Goal: Information Seeking & Learning: Learn about a topic

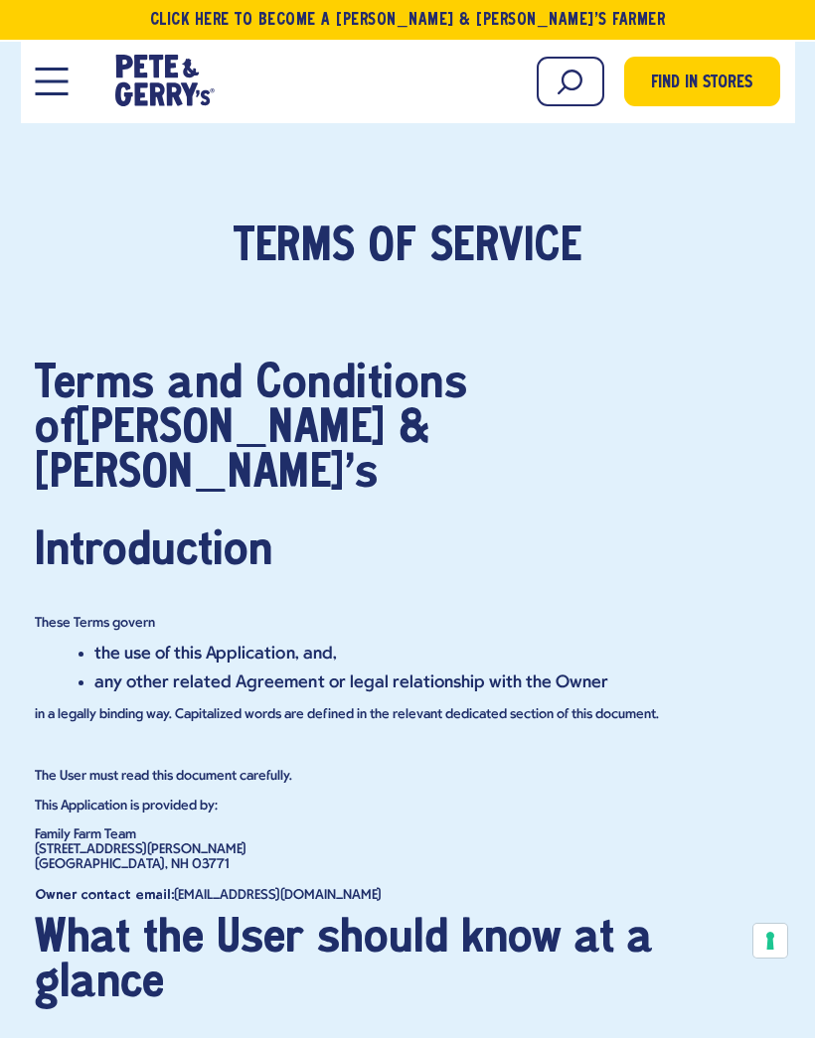
click at [129, 707] on p "in a legally binding way. Capitalized words are defined in the relevant dedicat…" at bounding box center [407, 714] width 745 height 15
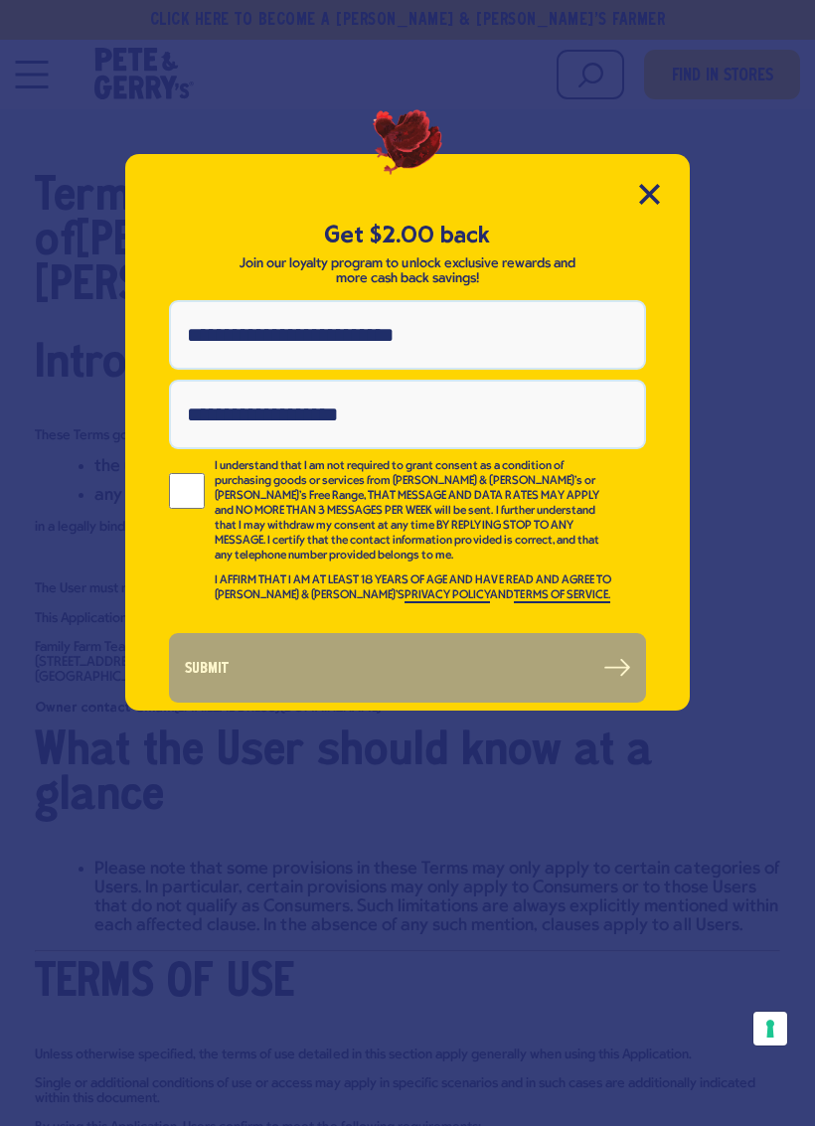
click at [649, 194] on icon "Close Modal" at bounding box center [649, 194] width 18 height 18
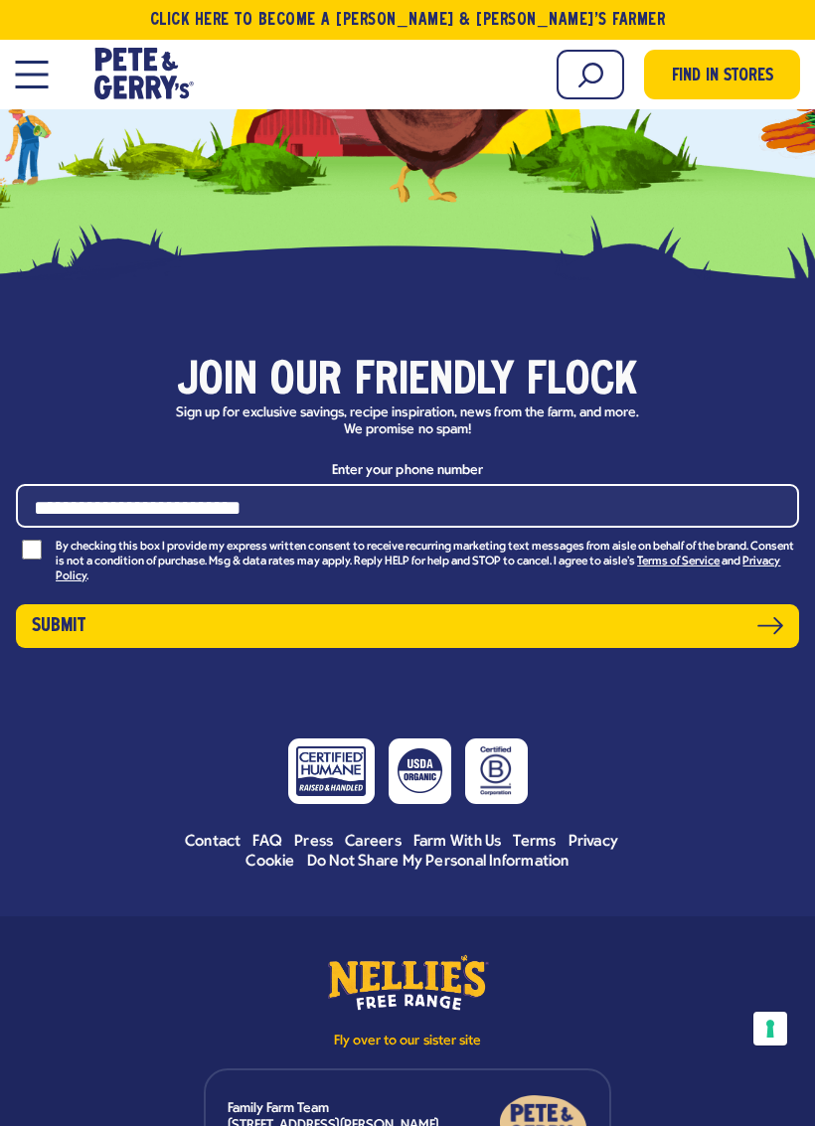
scroll to position [12028, 0]
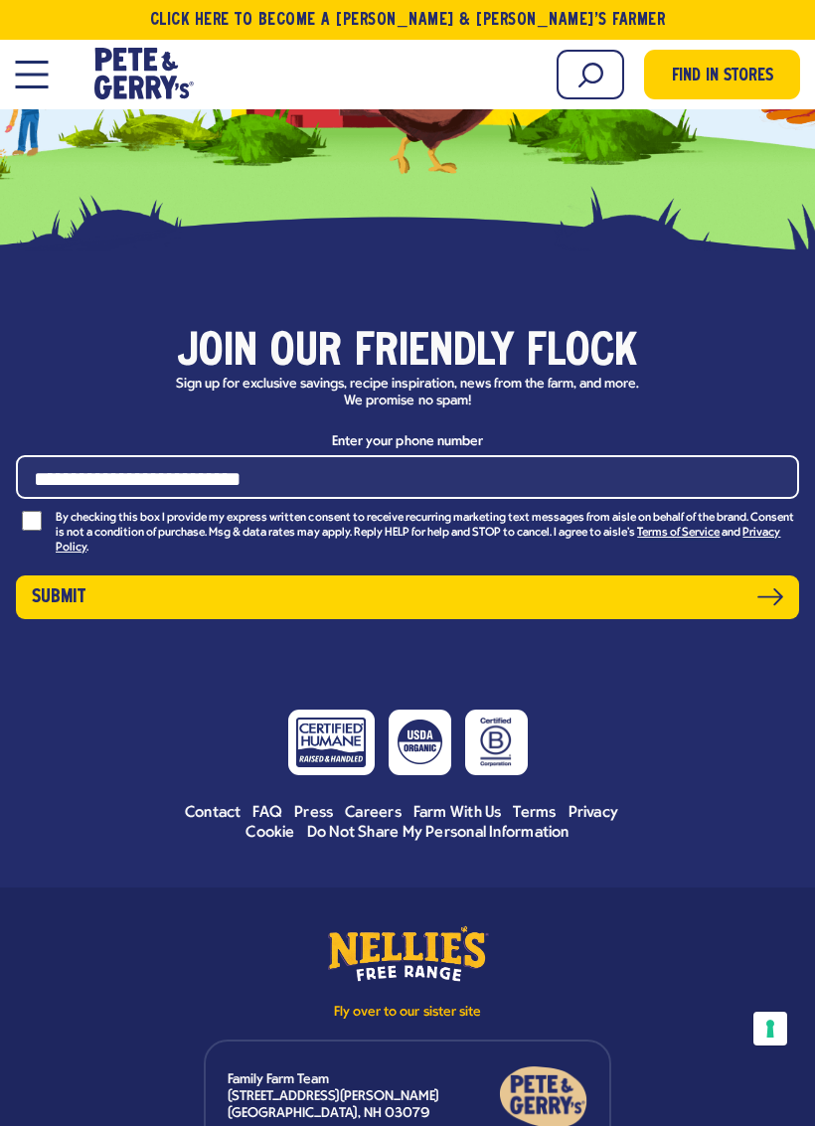
click at [34, 86] on span "Open Mobile Menu Modal Dialog" at bounding box center [31, 86] width 33 height 3
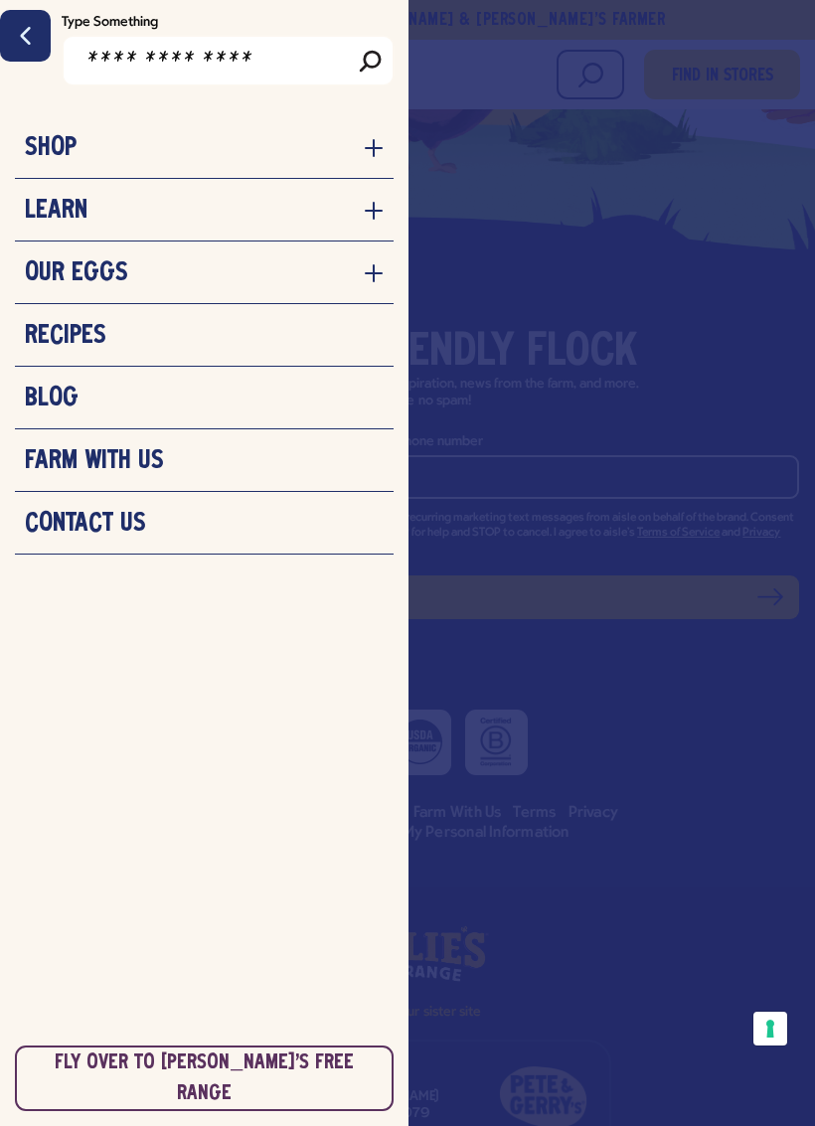
click at [592, 684] on div at bounding box center [407, 563] width 815 height 1126
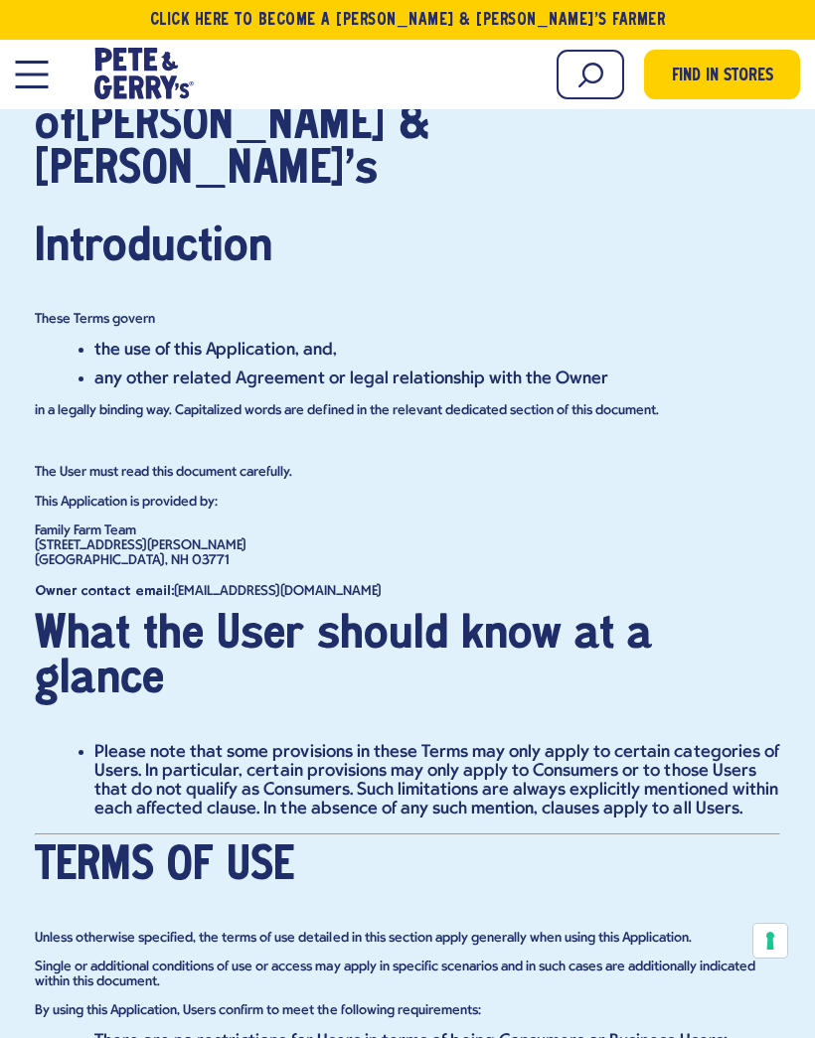
scroll to position [294, 0]
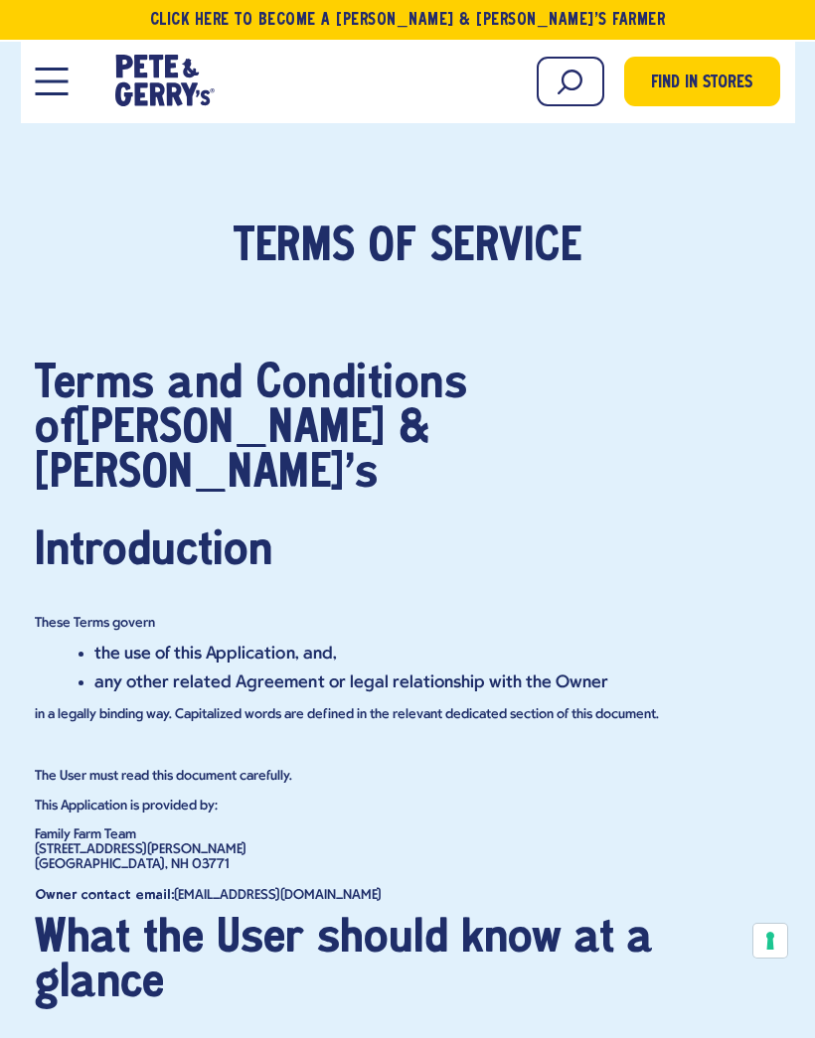
type input "**********"
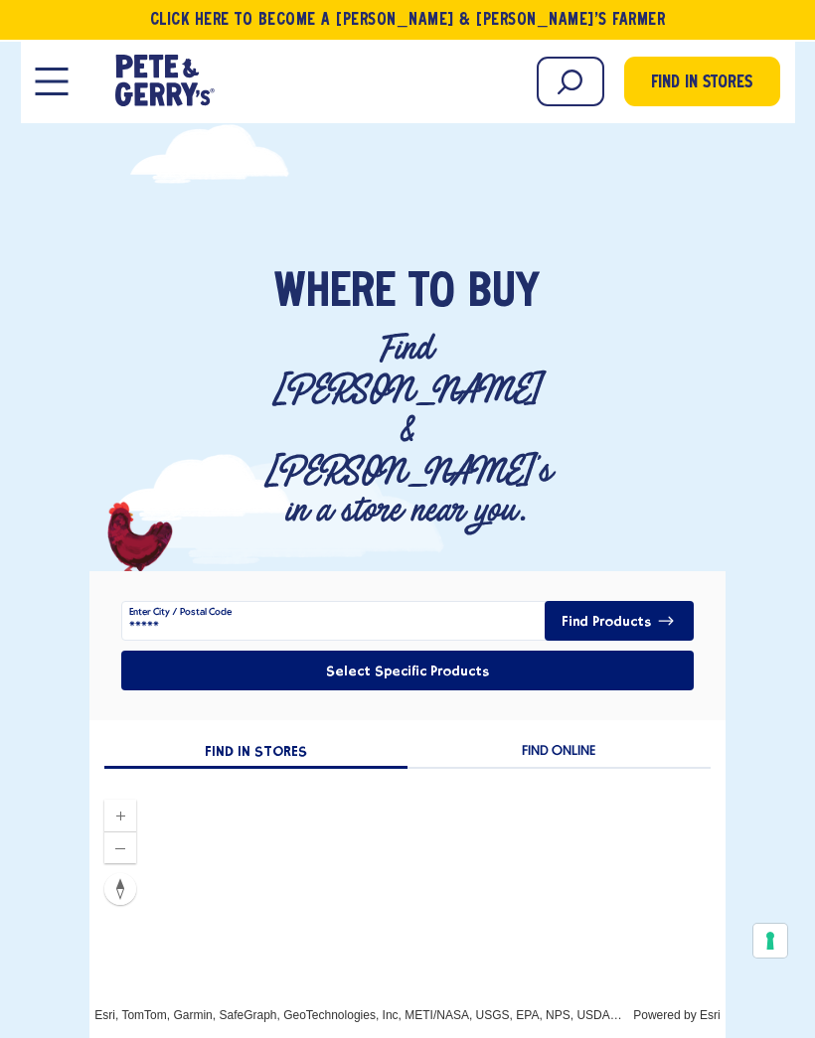
click at [227, 601] on input "*****" at bounding box center [406, 621] width 571 height 40
type input "*****"
click at [445, 651] on button "Select Specific Products" at bounding box center [406, 671] width 571 height 40
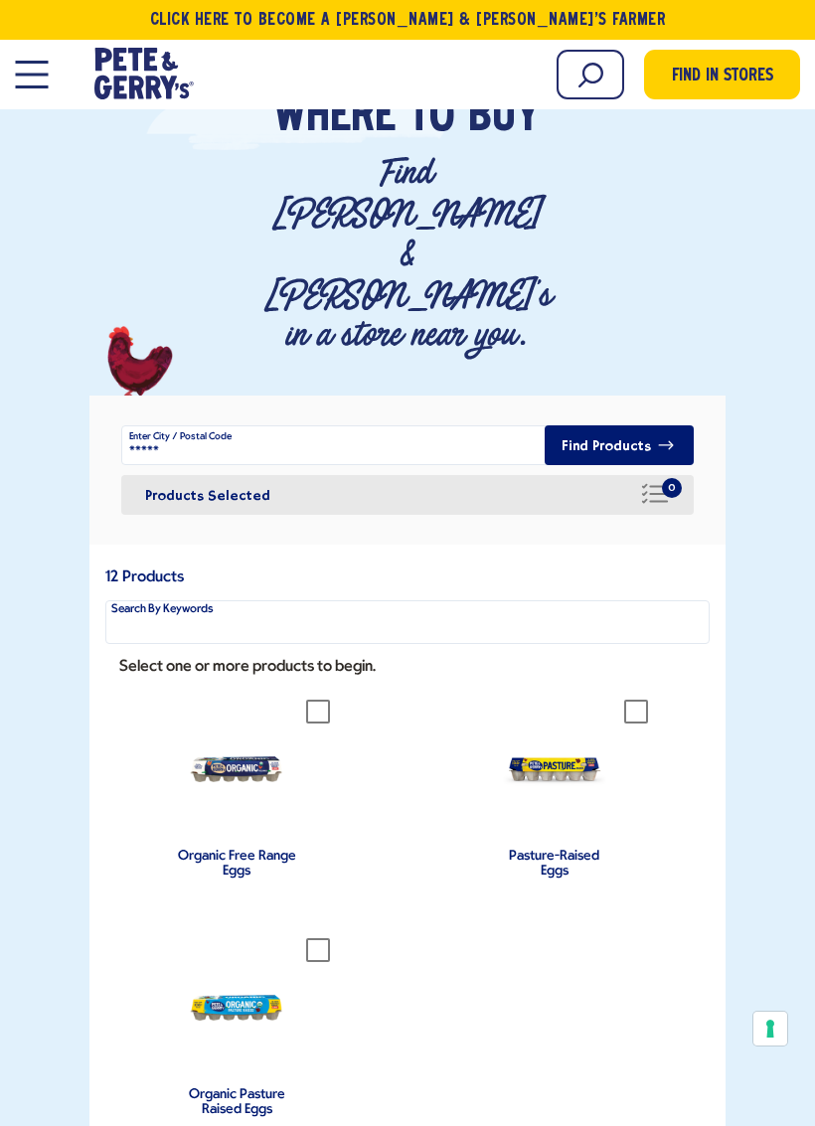
scroll to position [195, 0]
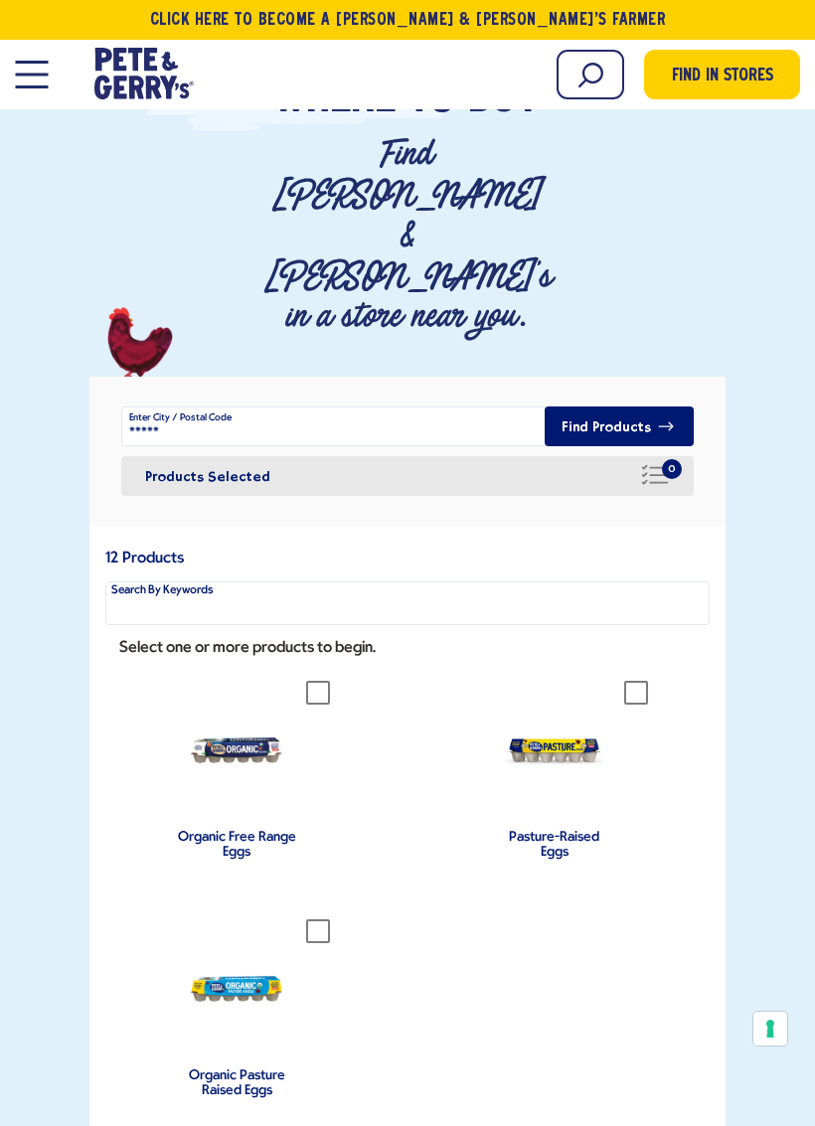
click at [320, 681] on icon at bounding box center [318, 693] width 24 height 24
click at [607, 406] on button "Find Products" at bounding box center [618, 426] width 149 height 40
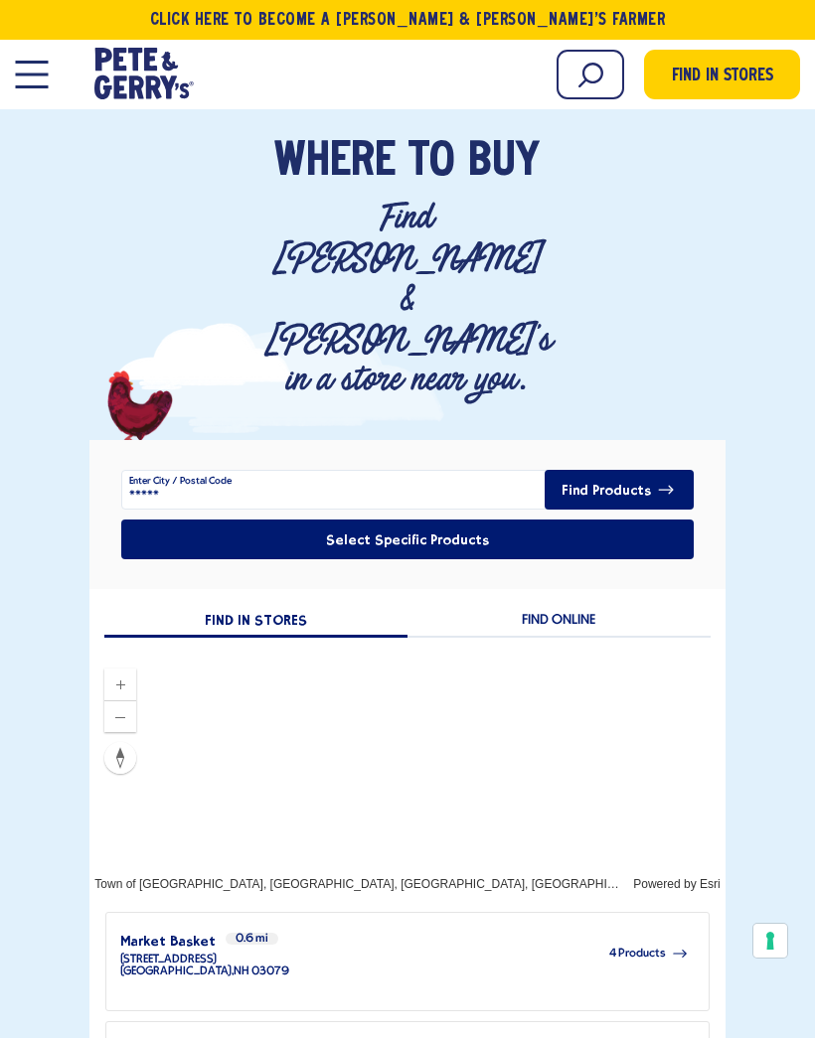
scroll to position [0, 0]
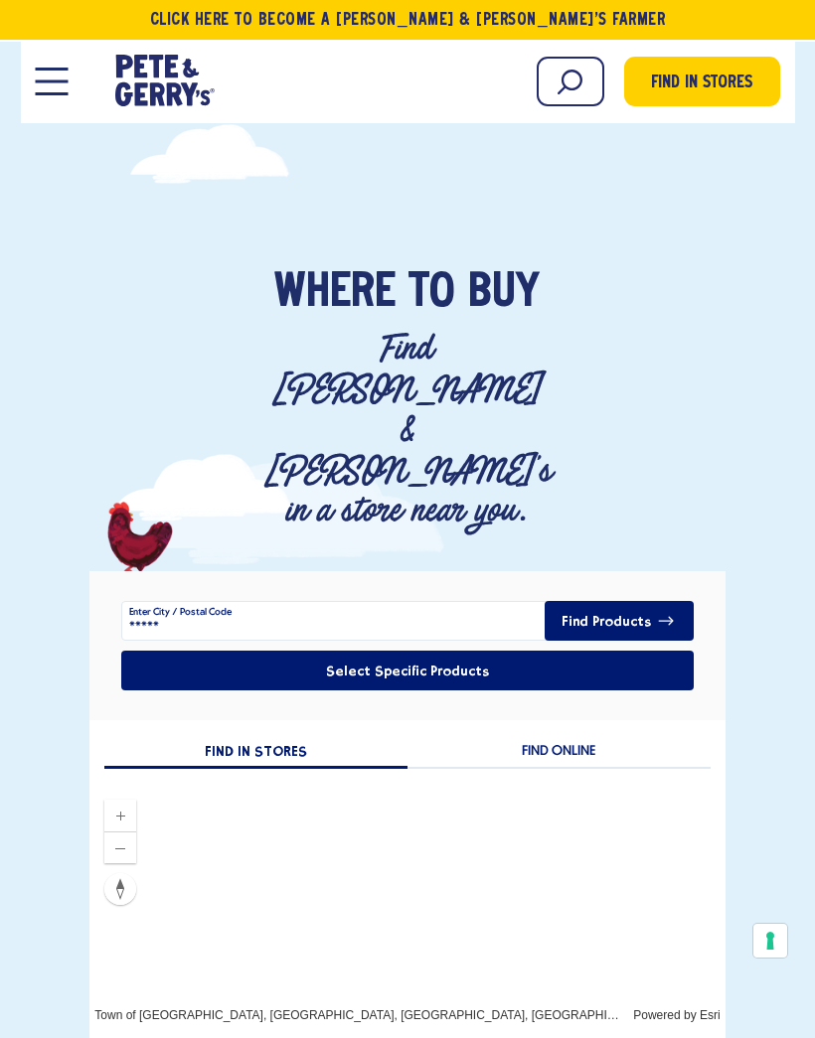
click at [52, 77] on button "Open Mobile Menu Modal Dialog" at bounding box center [52, 82] width 33 height 28
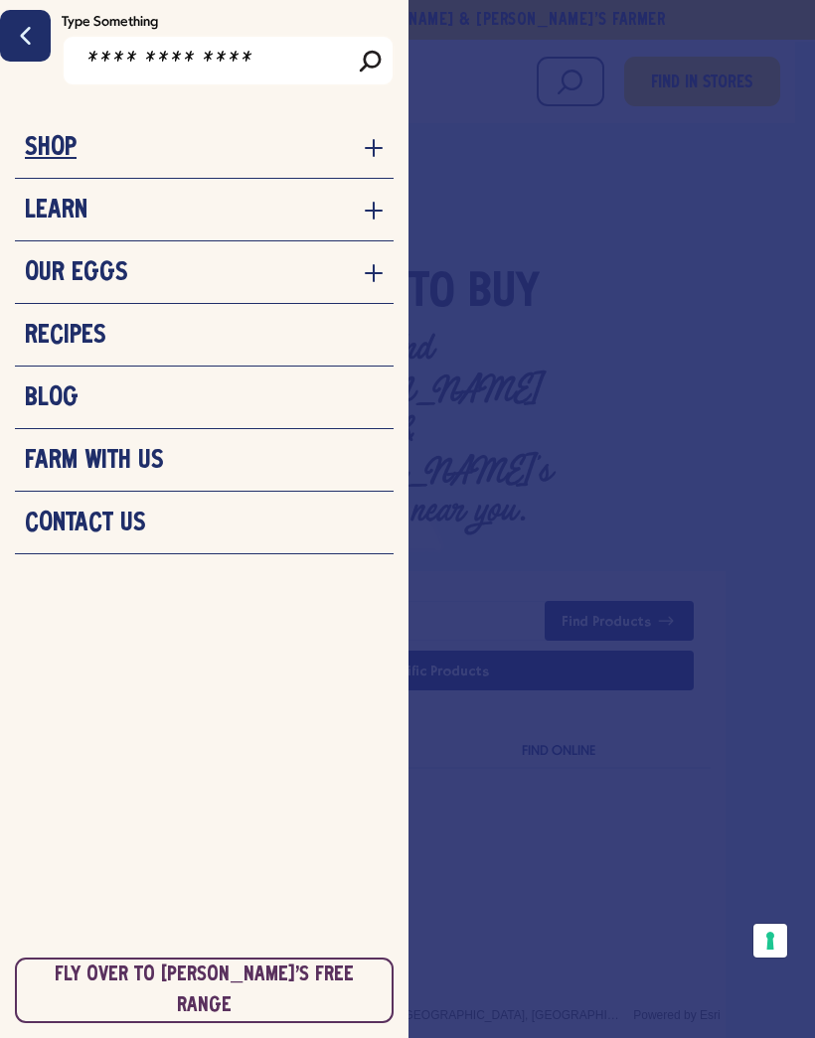
click at [50, 149] on h3 "Shop" at bounding box center [51, 148] width 52 height 30
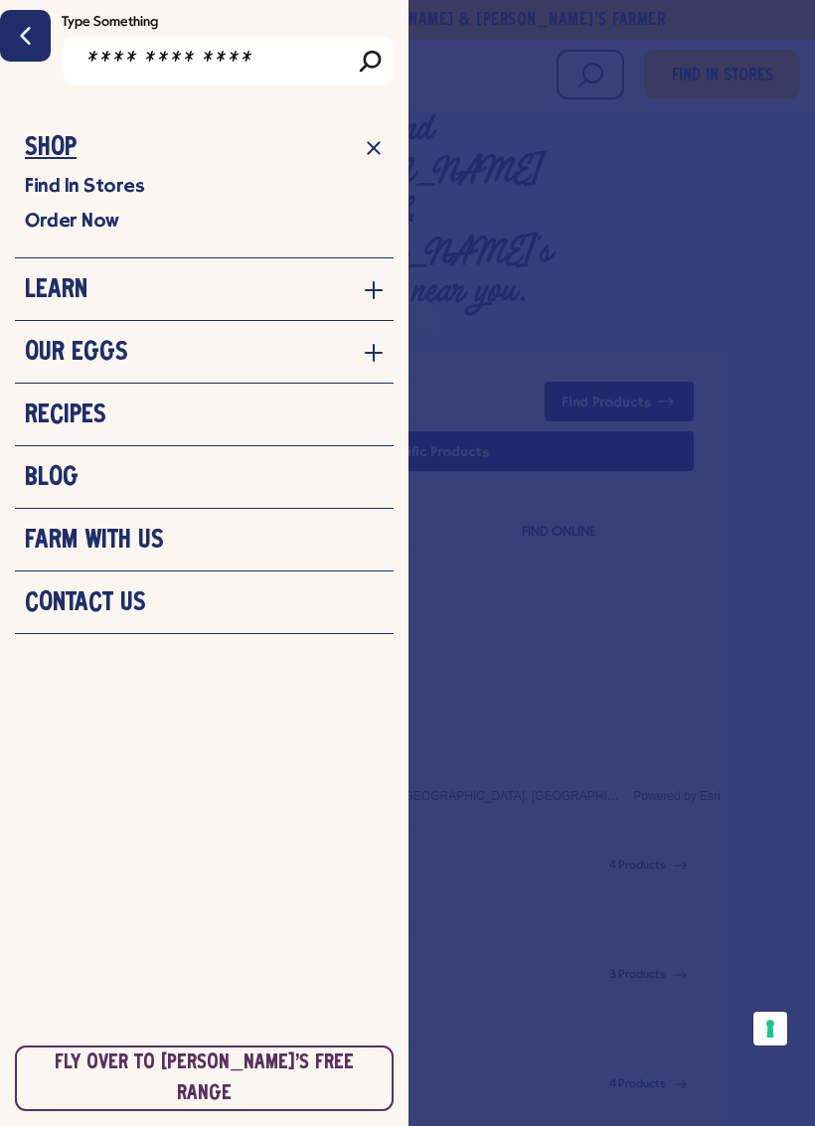
scroll to position [222, 0]
click at [101, 539] on h3 "Farm With Us" at bounding box center [94, 541] width 139 height 30
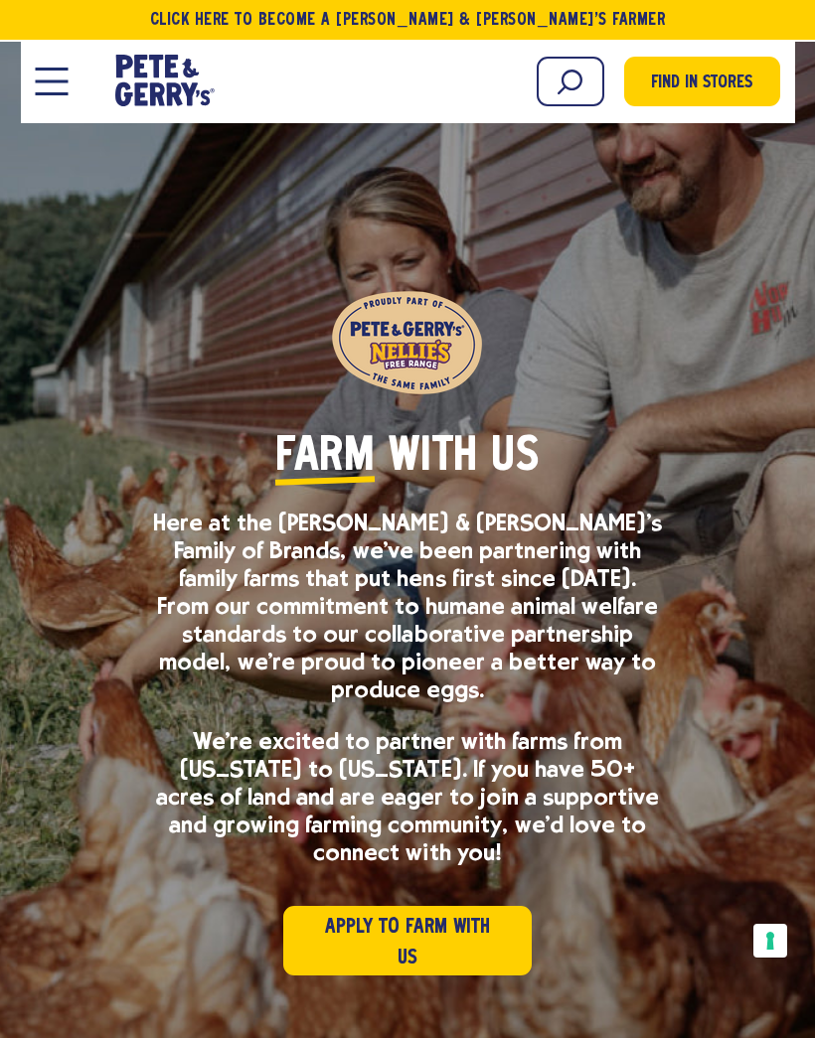
click at [44, 89] on button "Open Mobile Menu Modal Dialog" at bounding box center [52, 82] width 33 height 28
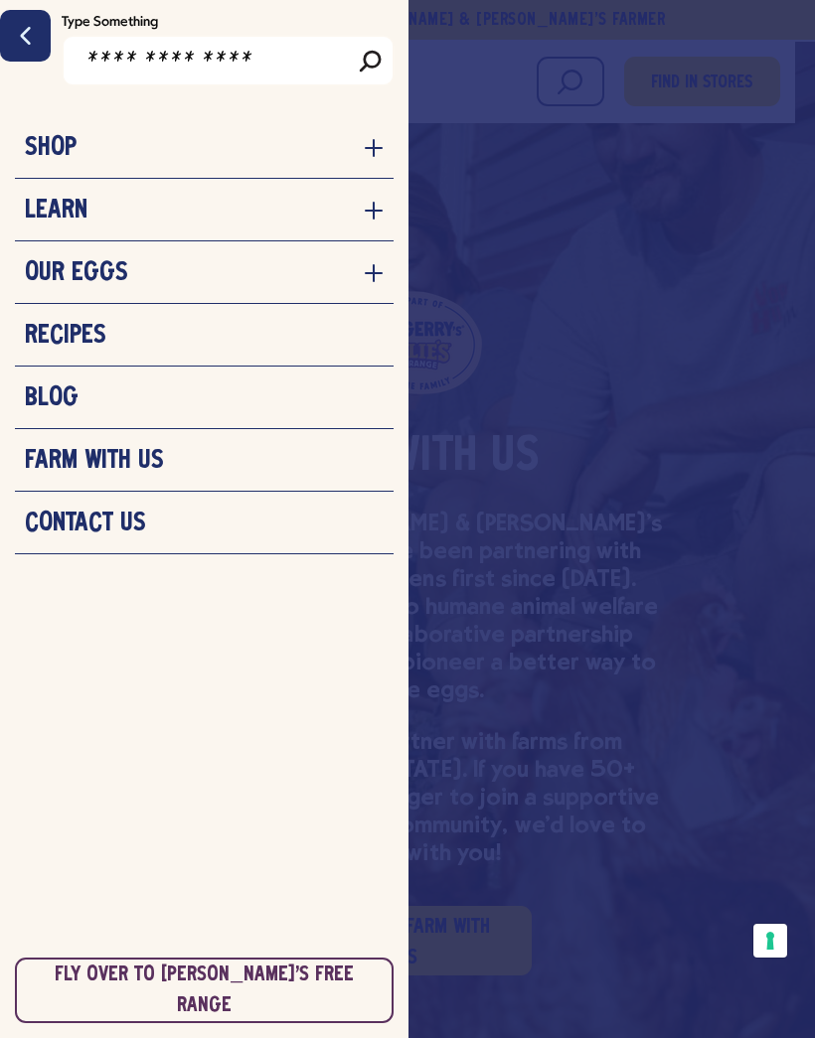
click at [53, 404] on h3 "Blog" at bounding box center [52, 398] width 54 height 30
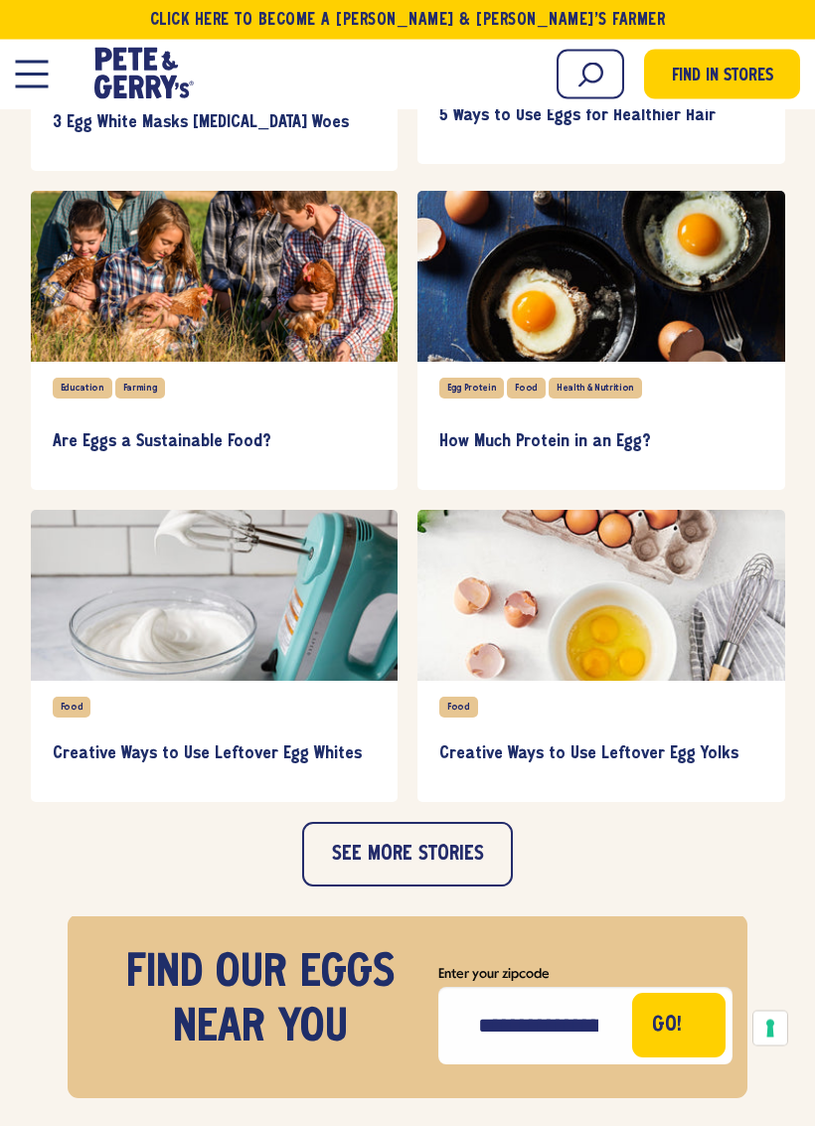
scroll to position [2062, 0]
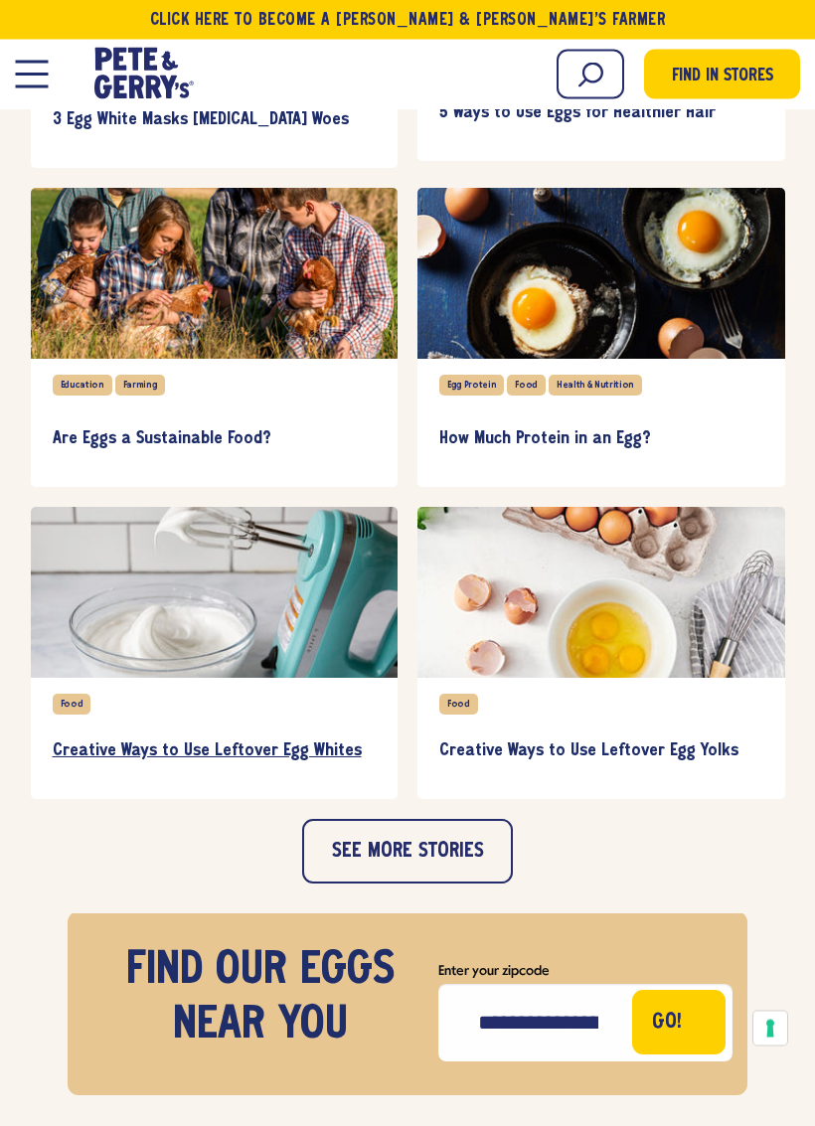
click at [152, 756] on h3 "Creative Ways to Use Leftover Egg Whites" at bounding box center [215, 752] width 324 height 22
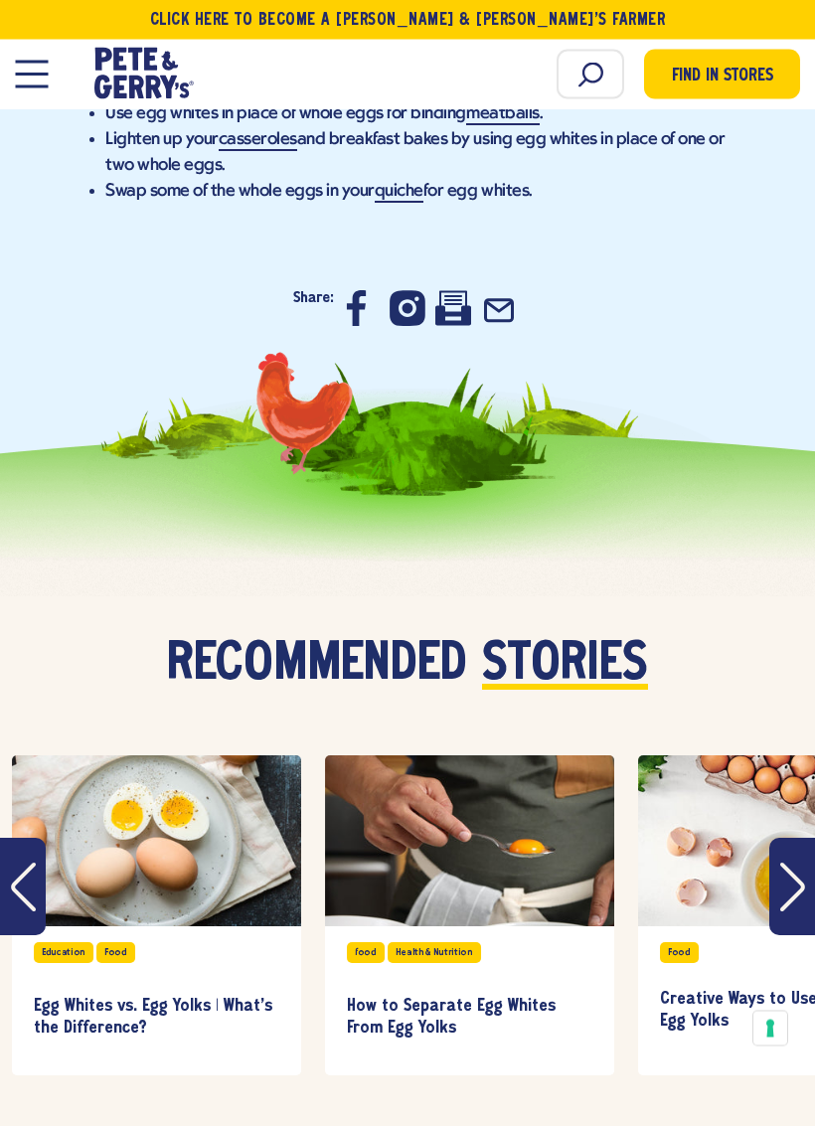
scroll to position [6195, 0]
